Goal: Navigation & Orientation: Find specific page/section

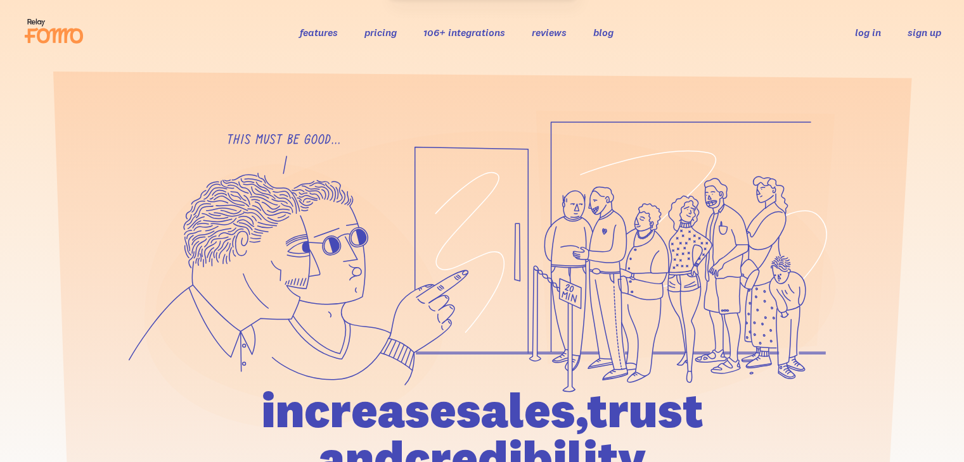
click at [927, 33] on link "sign up" at bounding box center [924, 32] width 34 height 13
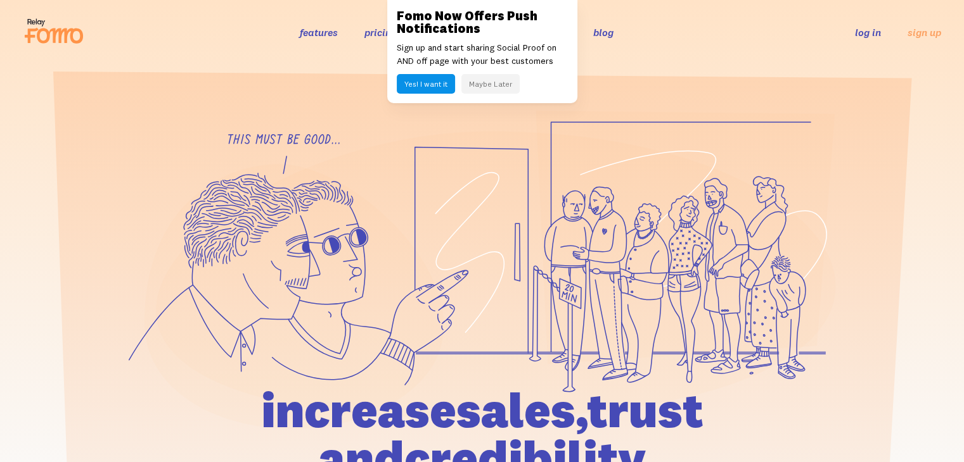
click at [487, 87] on button "Maybe Later" at bounding box center [490, 84] width 58 height 20
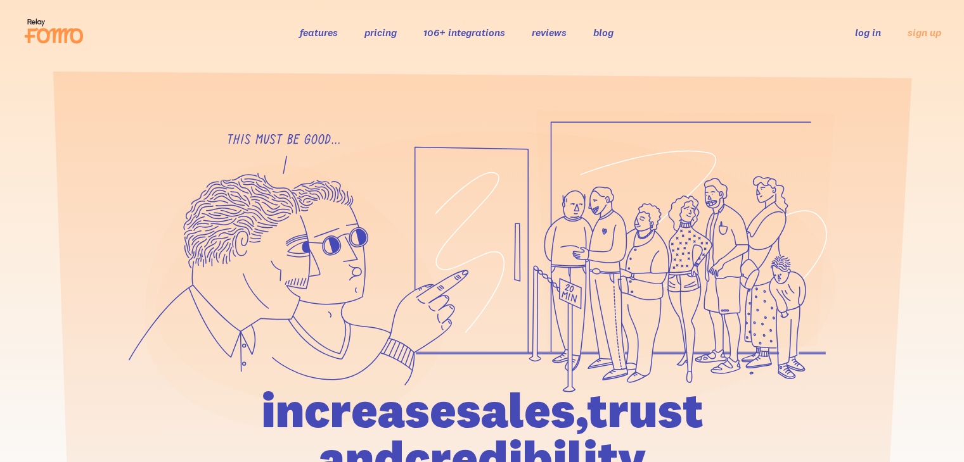
click at [445, 37] on link "106+ integrations" at bounding box center [464, 32] width 82 height 13
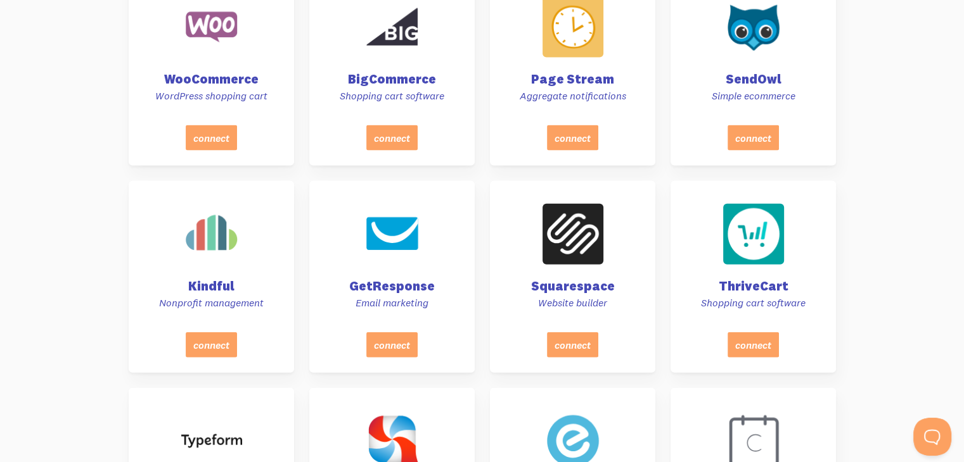
scroll to position [2824, 0]
